Goal: Transaction & Acquisition: Purchase product/service

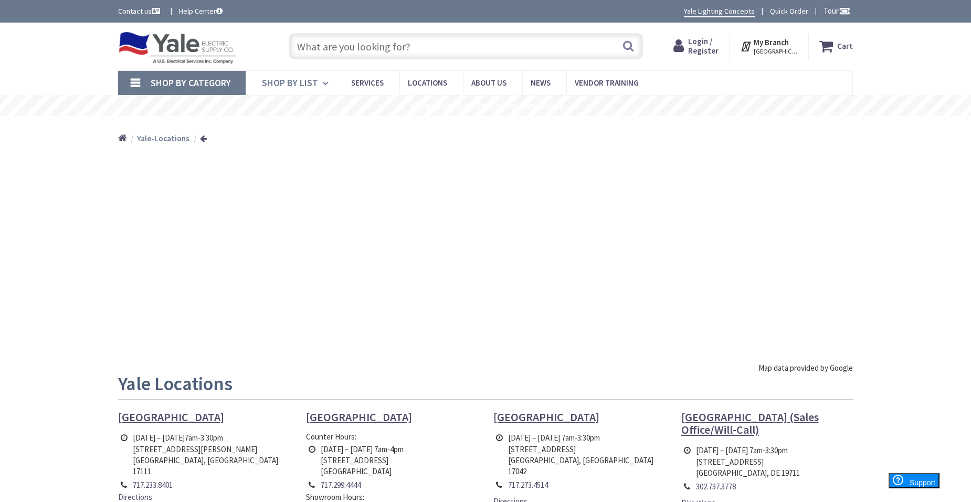
click at [322, 85] on icon at bounding box center [327, 83] width 10 height 23
click at [325, 83] on icon at bounding box center [327, 83] width 10 height 23
click at [426, 49] on input "text" at bounding box center [466, 46] width 354 height 26
type input "cable tiies"
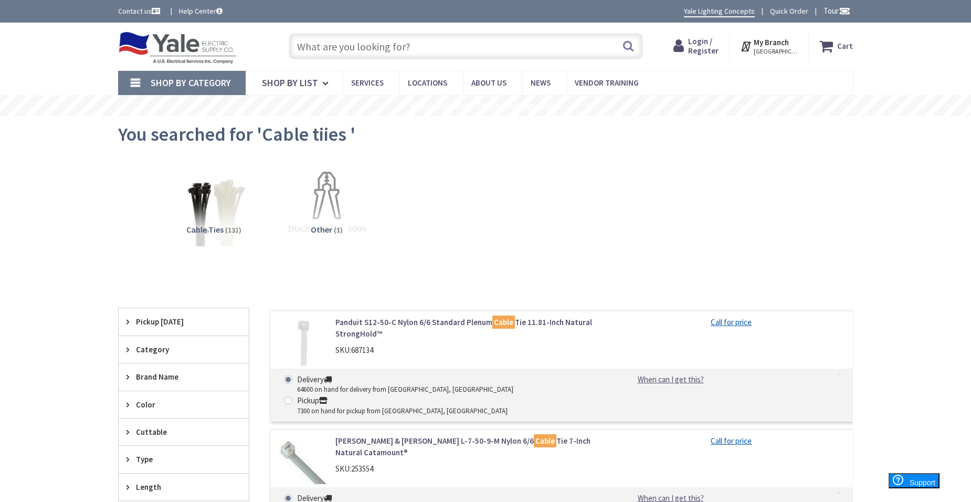
click at [359, 50] on input "text" at bounding box center [466, 46] width 354 height 26
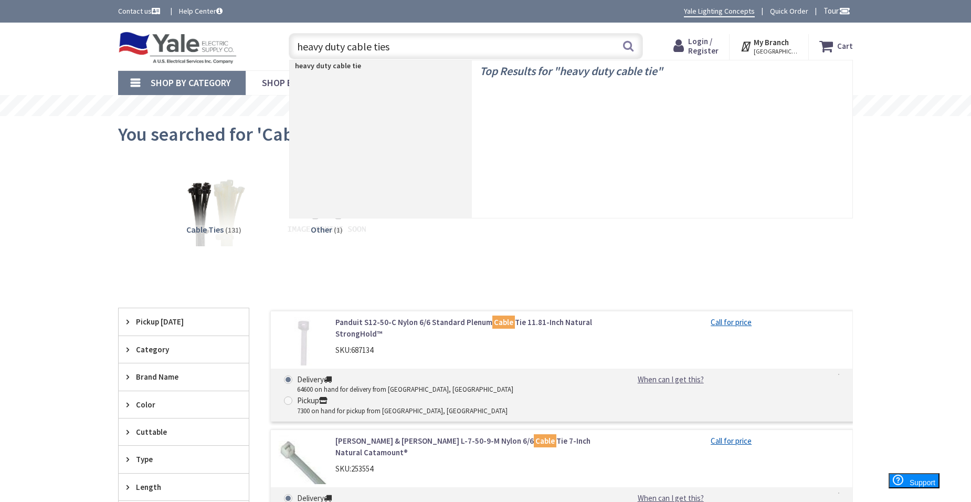
type input "heavy duty cable ties"
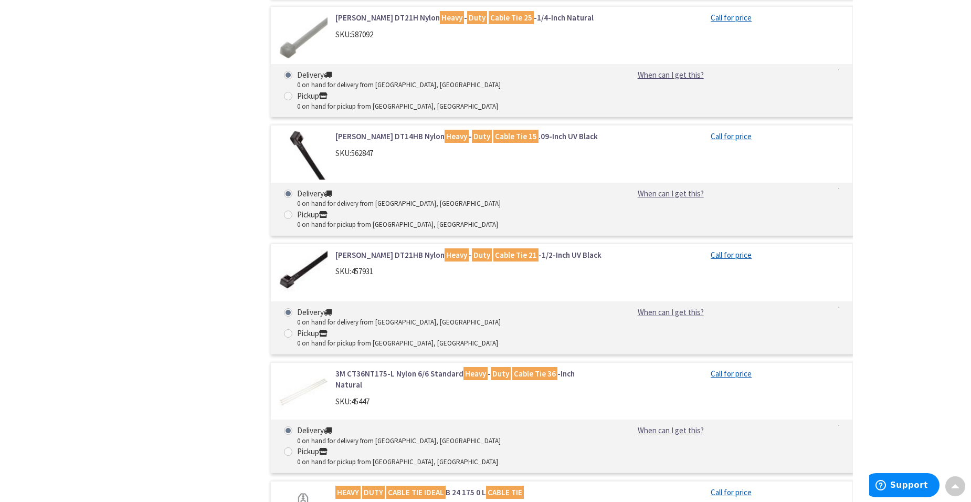
scroll to position [997, 0]
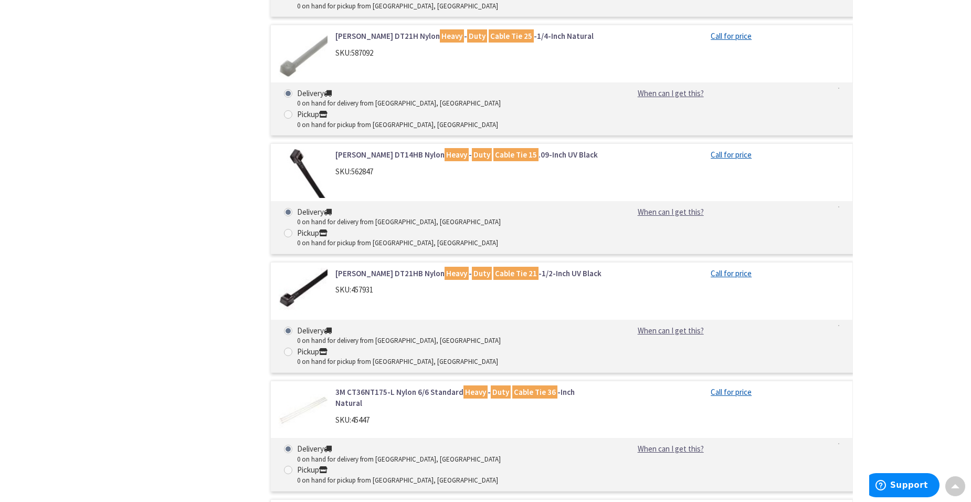
click at [386, 268] on link "Dottie DT21HB Nylon Heavy - Duty Cable Tie 21 -1/2-Inch UV Black" at bounding box center [468, 273] width 267 height 11
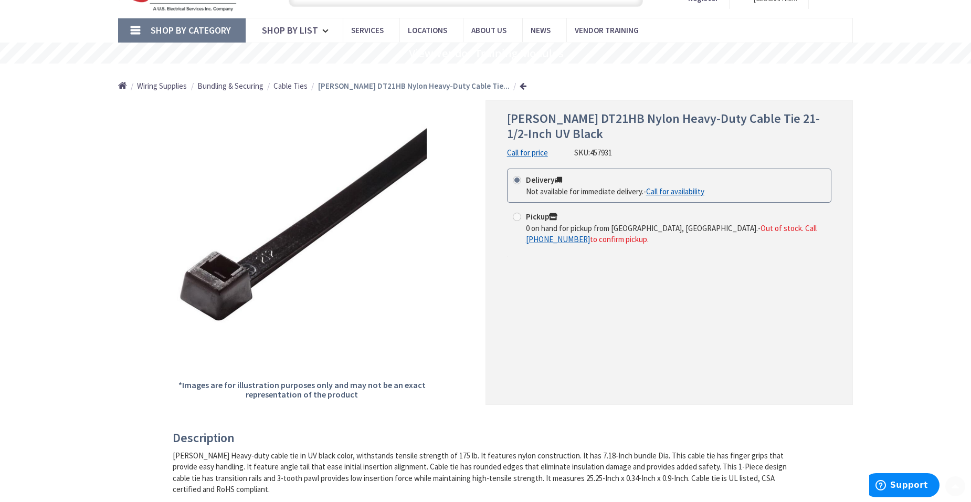
scroll to position [105, 0]
